Goal: Task Accomplishment & Management: Complete application form

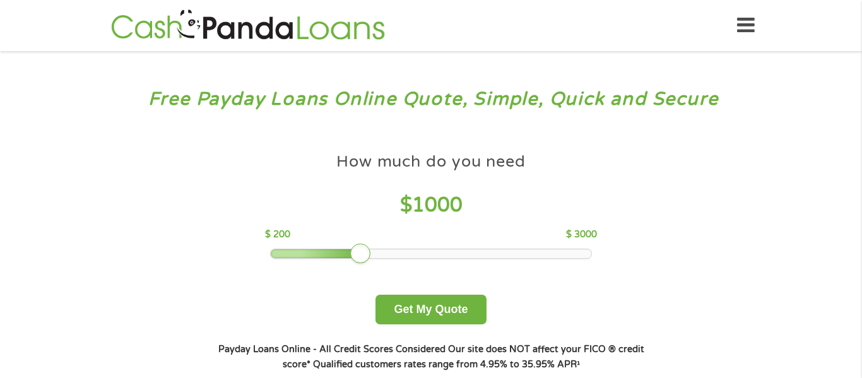
click at [752, 27] on icon at bounding box center [746, 25] width 18 height 31
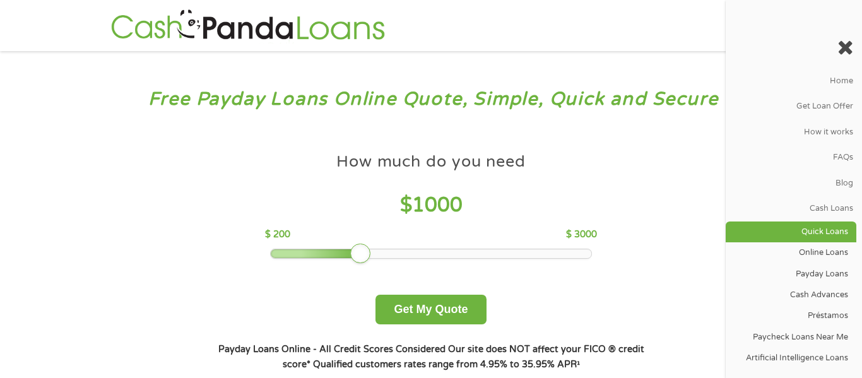
click at [833, 228] on link "Quick Loans" at bounding box center [790, 231] width 131 height 21
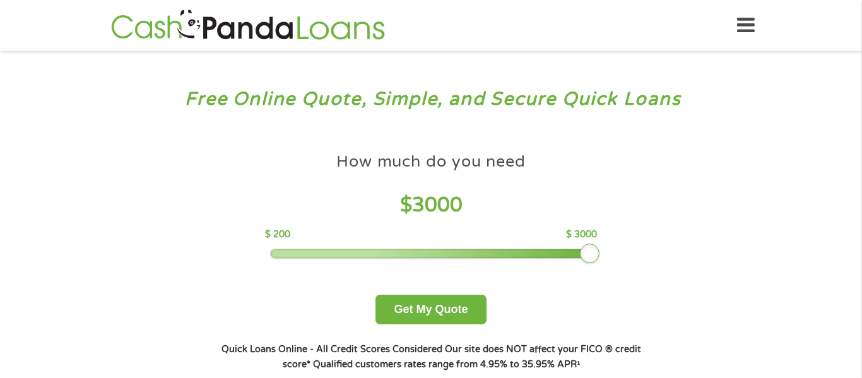
drag, startPoint x: 363, startPoint y: 250, endPoint x: 611, endPoint y: 240, distance: 248.1
click at [611, 240] on div "How much do you need $ 3000 $ 200 $ 3000 Get My Quote" at bounding box center [431, 235] width 442 height 178
click at [438, 317] on button "Get My Quote" at bounding box center [430, 310] width 110 height 30
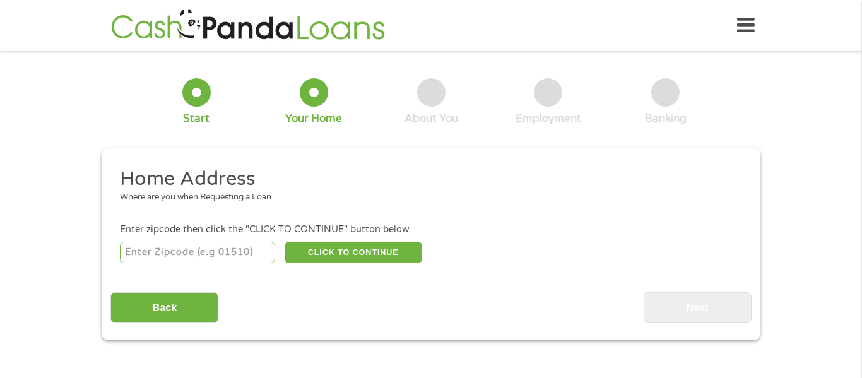
click at [225, 247] on input "number" at bounding box center [198, 252] width 156 height 21
type input "48502"
select select "[US_STATE]"
click at [334, 254] on button "CLICK TO CONTINUE" at bounding box center [353, 252] width 138 height 21
type input "48502"
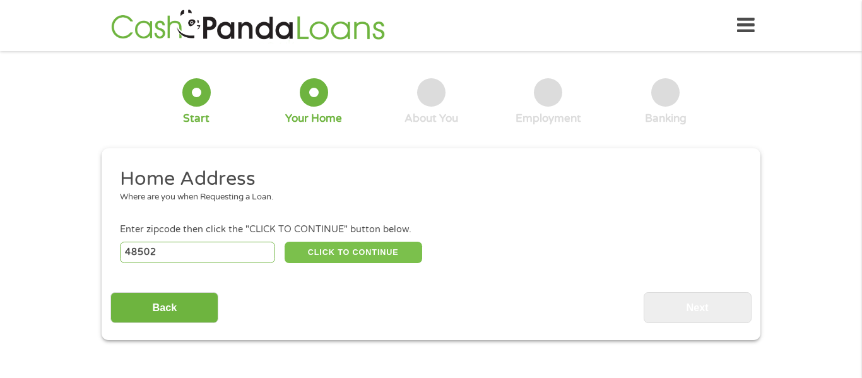
type input "Flint"
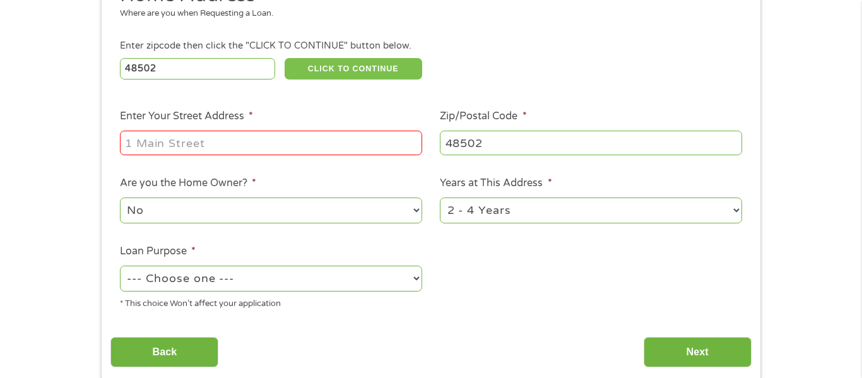
scroll to position [194, 0]
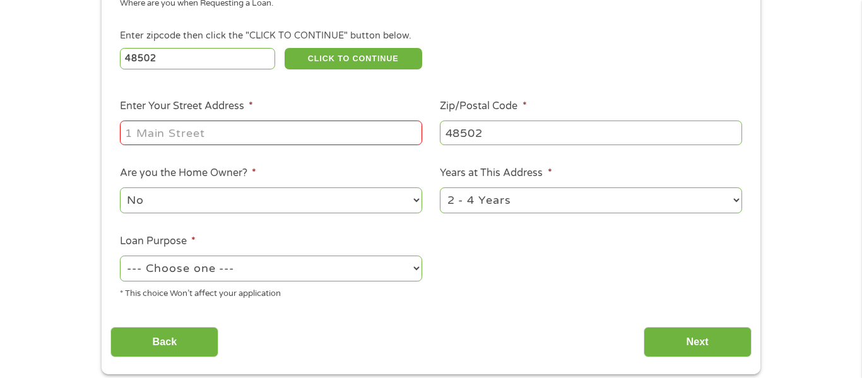
click at [257, 130] on input "Enter Your Street Address *" at bounding box center [271, 132] width 302 height 24
type input "2729 Tiptree path"
click at [235, 201] on select "No Yes" at bounding box center [271, 200] width 302 height 26
select select "yes"
click at [120, 189] on select "No Yes" at bounding box center [271, 200] width 302 height 26
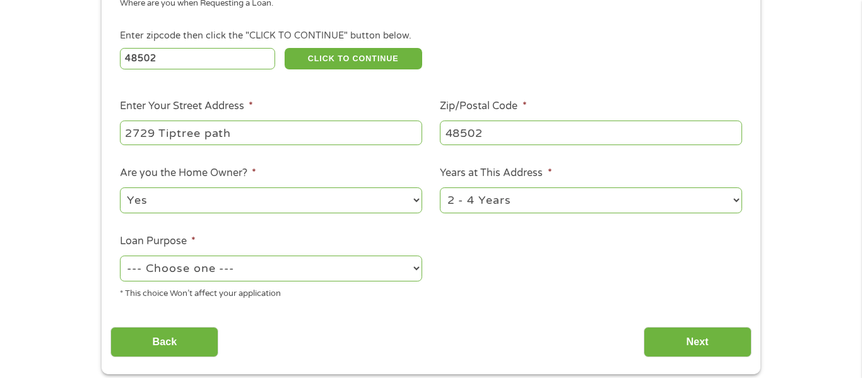
click at [250, 264] on select "--- Choose one --- Pay Bills Debt Consolidation Home Improvement Major Purchase…" at bounding box center [271, 268] width 302 height 26
select select "paybills"
click at [120, 257] on select "--- Choose one --- Pay Bills Debt Consolidation Home Improvement Major Purchase…" at bounding box center [271, 268] width 302 height 26
click at [694, 334] on input "Next" at bounding box center [697, 342] width 108 height 31
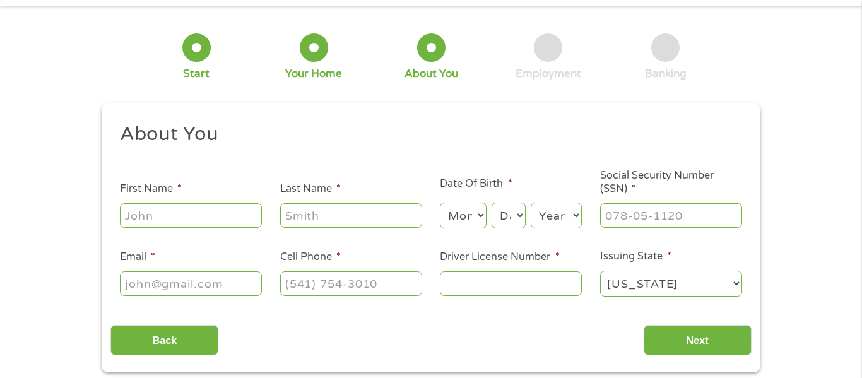
scroll to position [48, 0]
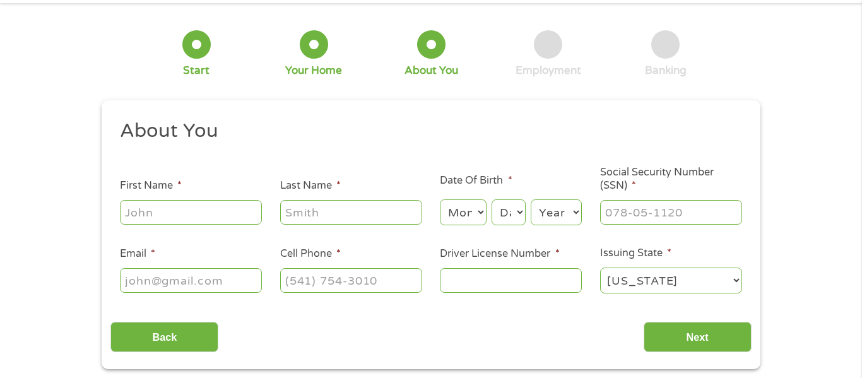
click at [206, 206] on input "First Name *" at bounding box center [191, 212] width 142 height 24
type input "m"
click at [163, 337] on input "Back" at bounding box center [164, 337] width 108 height 31
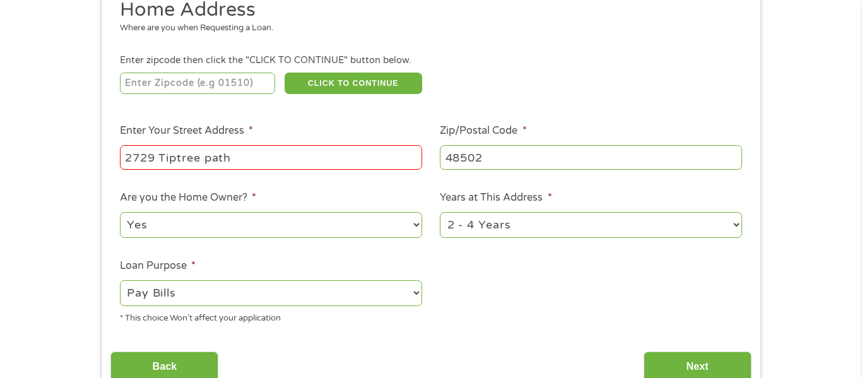
scroll to position [170, 0]
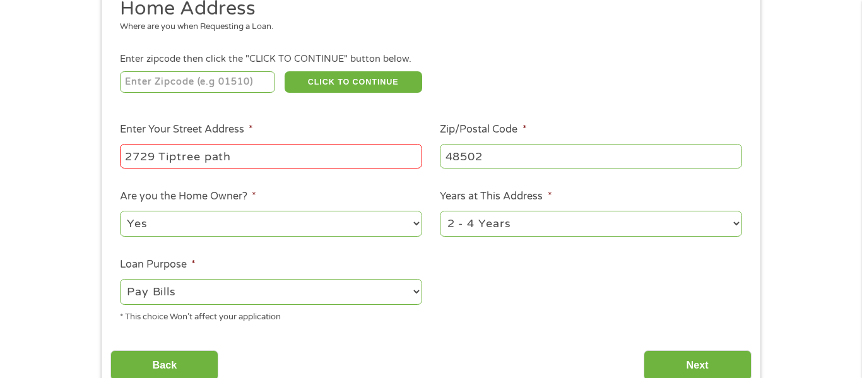
click at [322, 158] on input "2729 Tiptree path" at bounding box center [271, 156] width 302 height 24
